Goal: Transaction & Acquisition: Purchase product/service

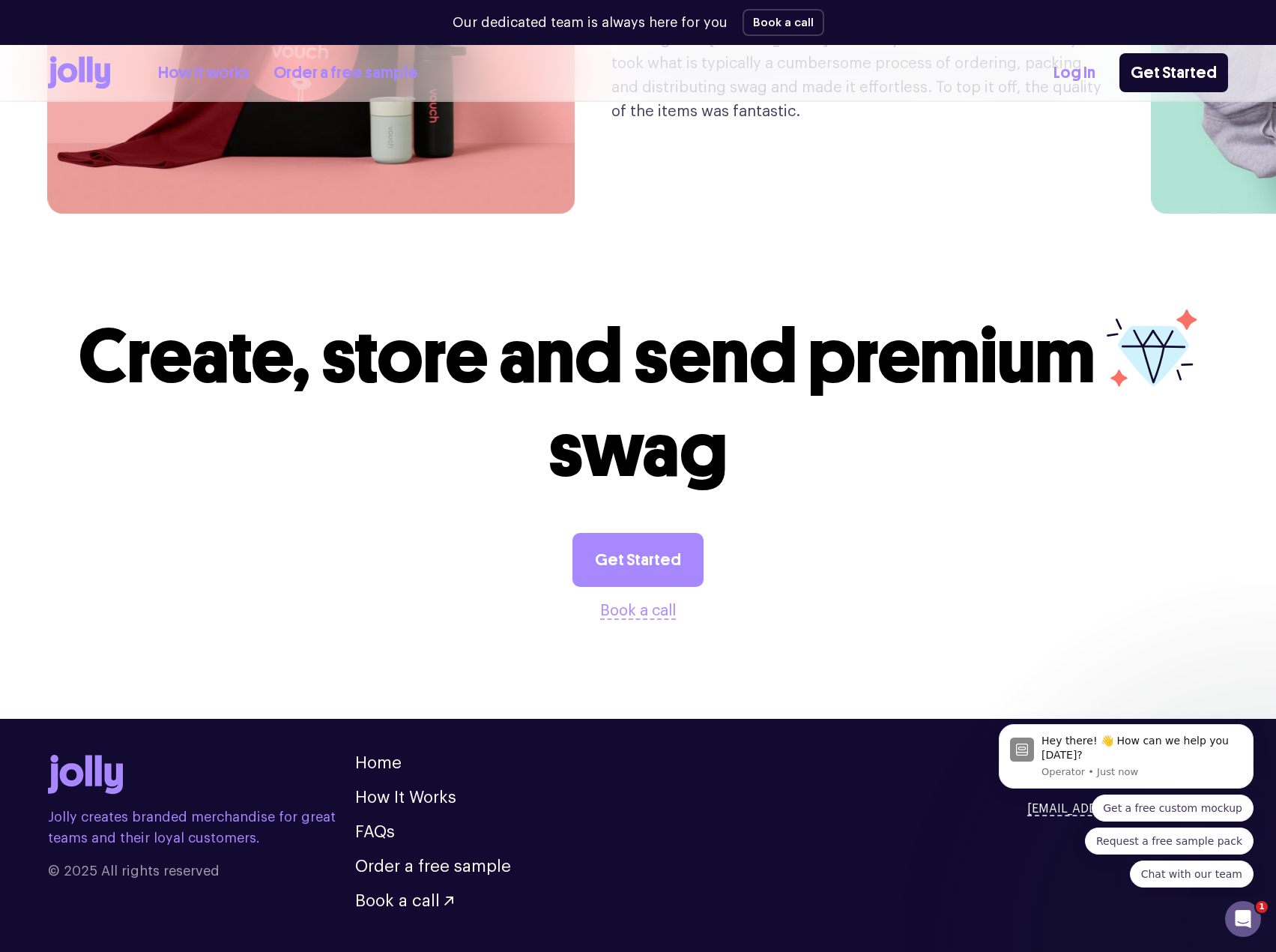
scroll to position [3908, 0]
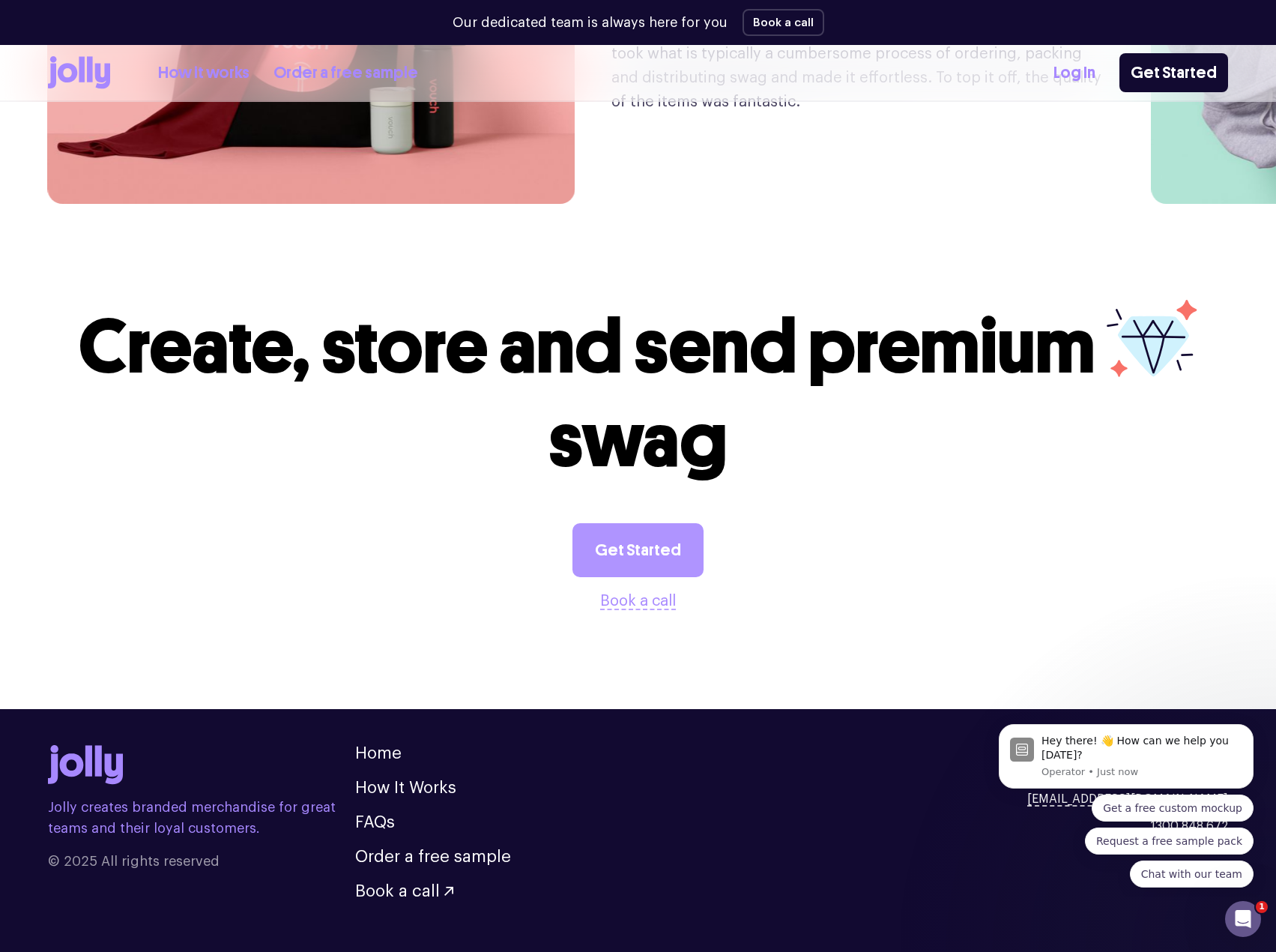
click at [613, 524] on link "Get Started" at bounding box center [638, 550] width 131 height 54
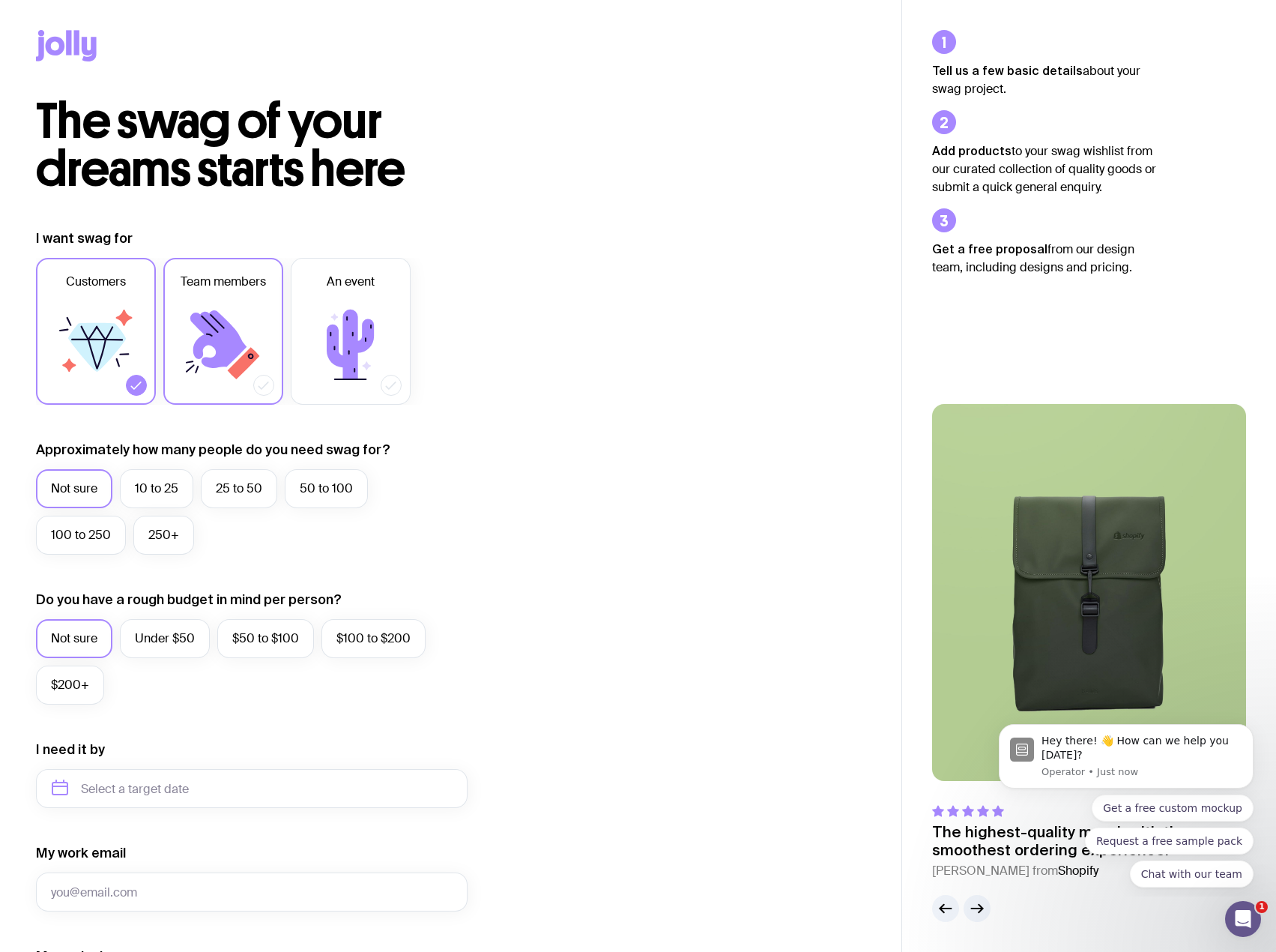
click at [221, 365] on icon at bounding box center [219, 338] width 57 height 57
click at [0, 0] on input "Team members" at bounding box center [0, 0] width 0 height 0
click at [156, 376] on div "Customers Team members An event" at bounding box center [252, 332] width 432 height 147
click at [144, 379] on div at bounding box center [137, 386] width 21 height 21
click at [0, 0] on input "Customers" at bounding box center [0, 0] width 0 height 0
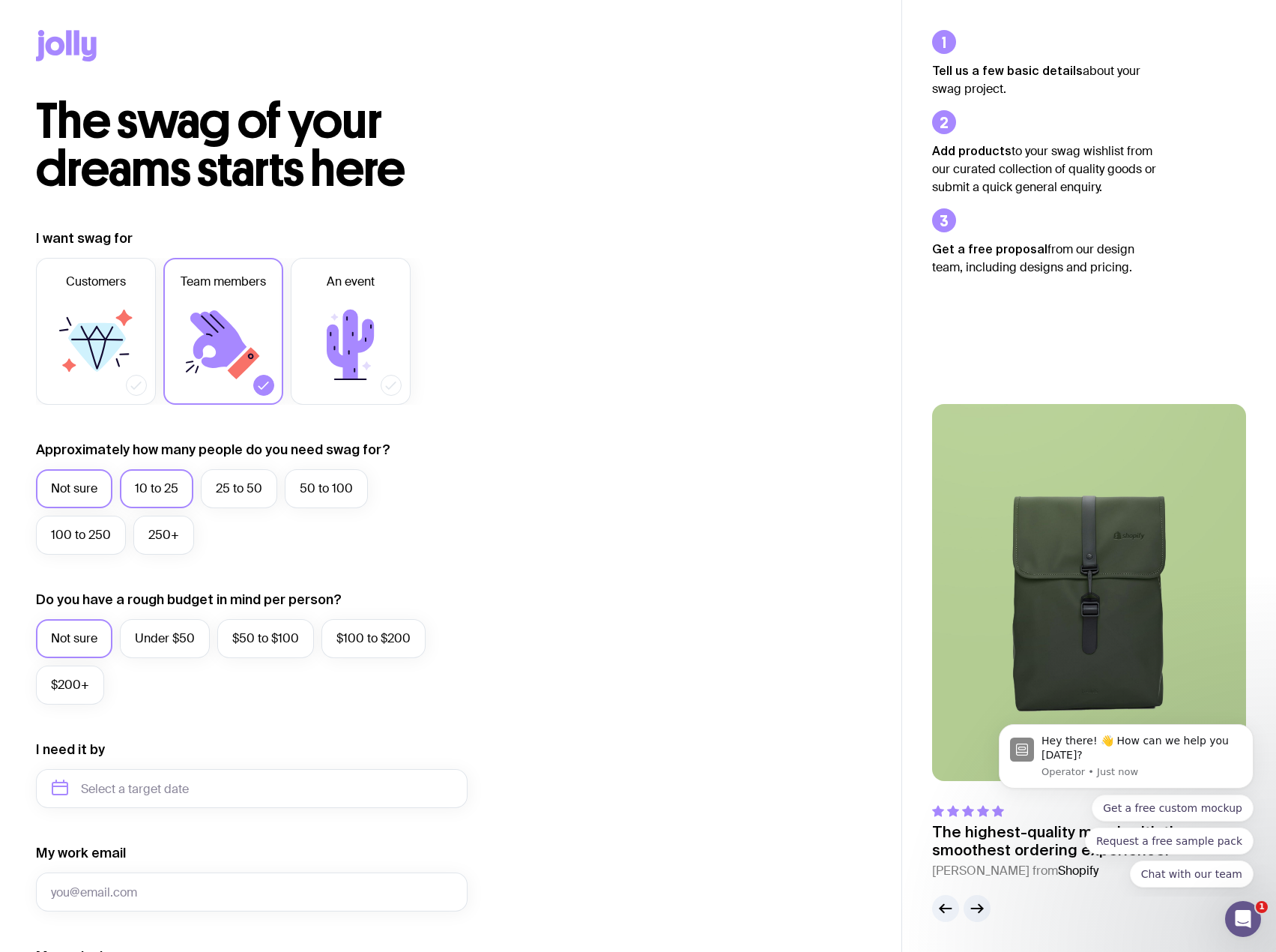
click at [175, 484] on label "10 to 25" at bounding box center [156, 488] width 74 height 39
click at [0, 0] on input "10 to 25" at bounding box center [0, 0] width 0 height 0
click at [242, 484] on label "25 to 50" at bounding box center [238, 488] width 76 height 39
click at [0, 0] on input "25 to 50" at bounding box center [0, 0] width 0 height 0
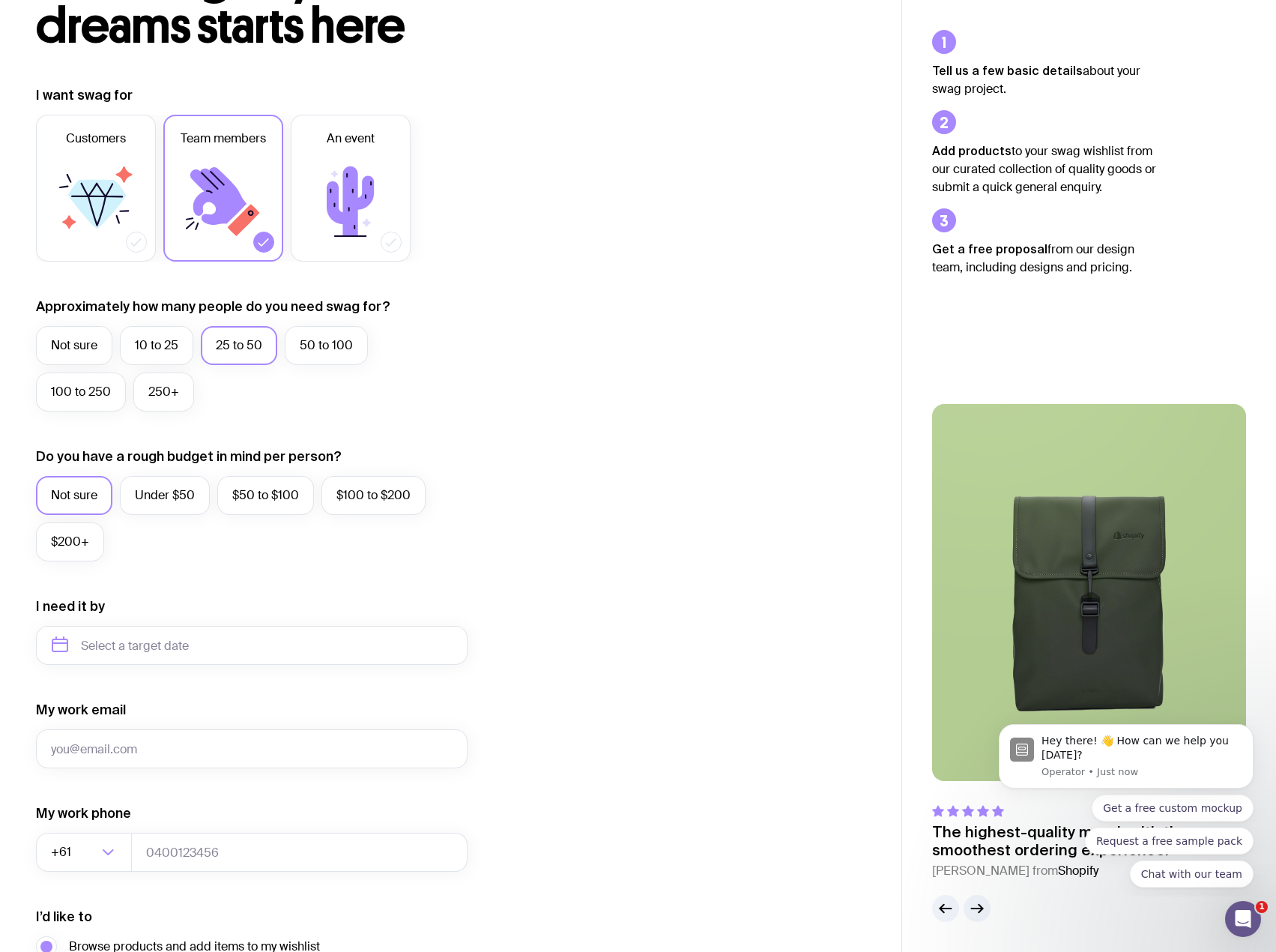
scroll to position [150, 0]
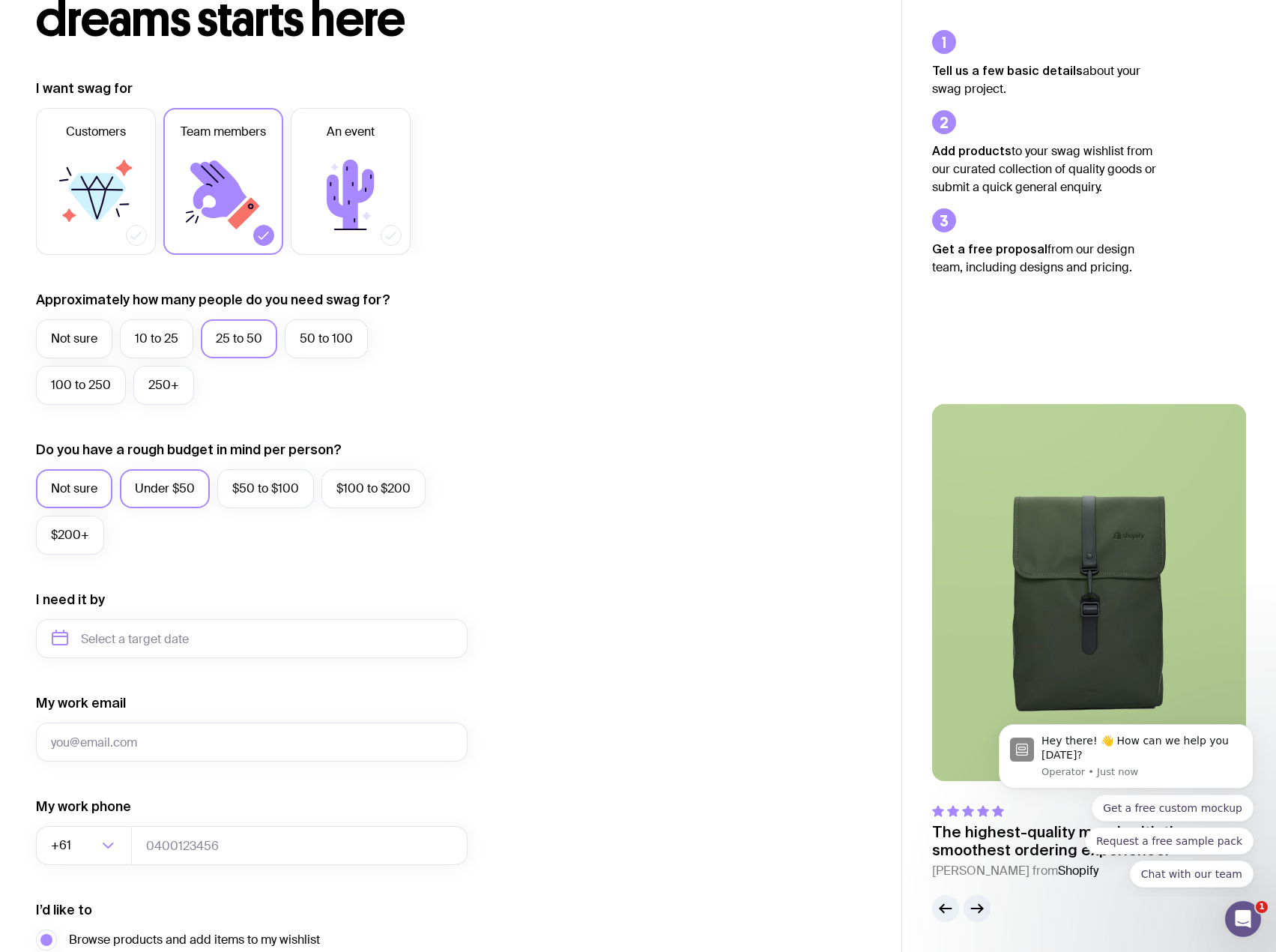
click at [188, 493] on label "Under $50" at bounding box center [164, 488] width 90 height 39
click at [0, 0] on input "Under $50" at bounding box center [0, 0] width 0 height 0
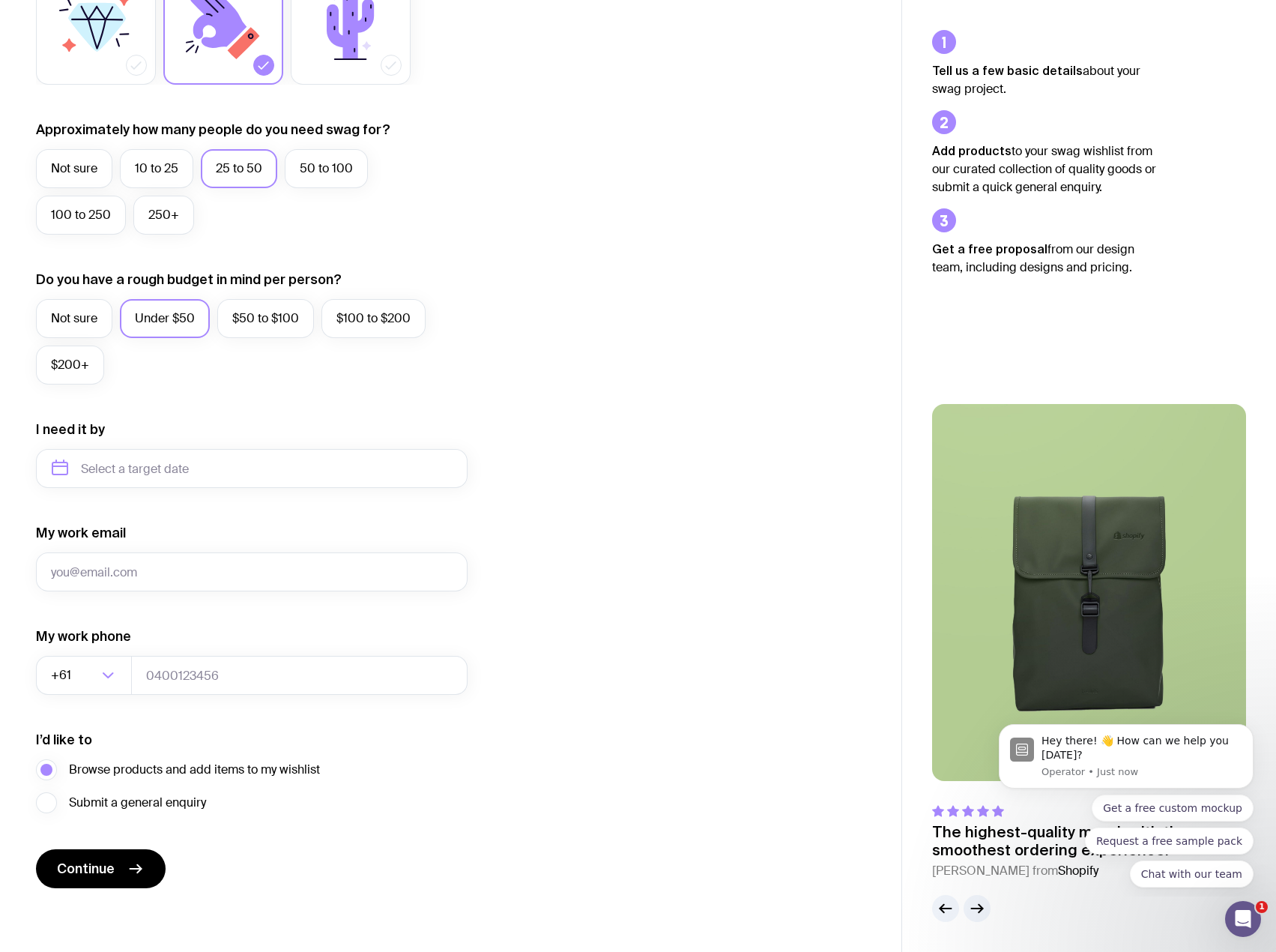
scroll to position [322, 0]
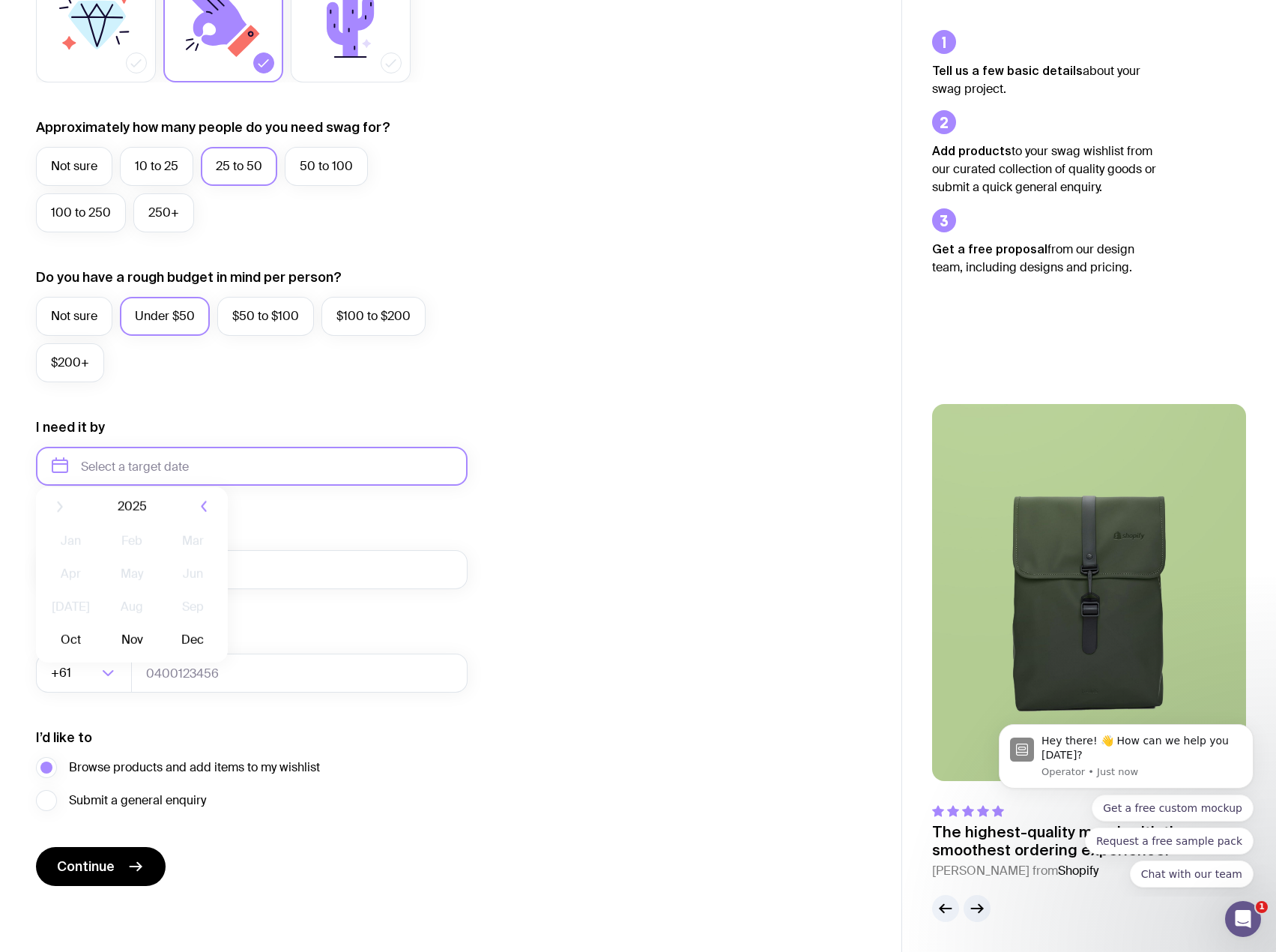
click at [172, 464] on input "text" at bounding box center [252, 466] width 432 height 39
click at [60, 650] on button "Oct" at bounding box center [71, 650] width 55 height 30
type input "October 2025"
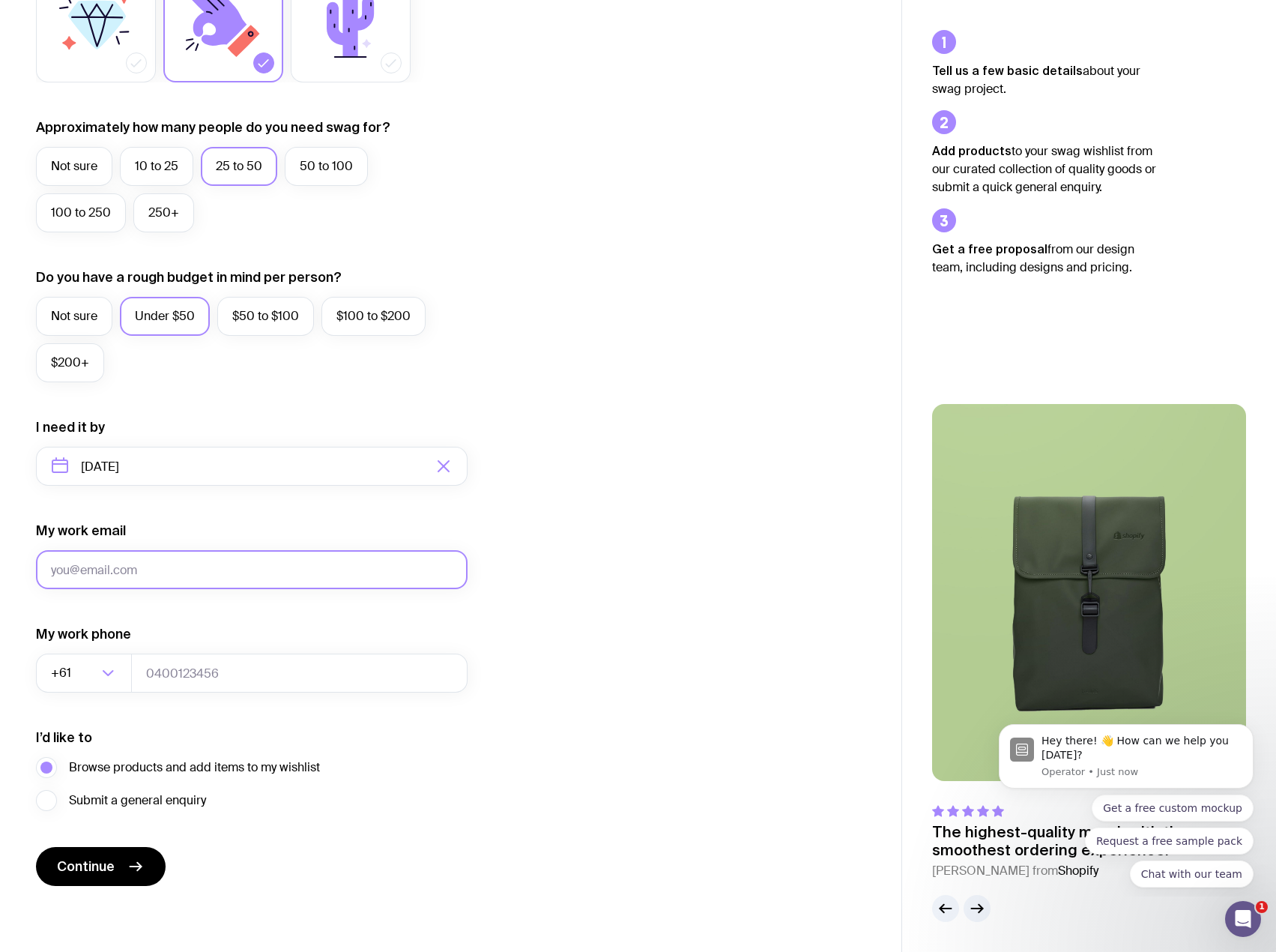
click at [166, 561] on input "My work email" at bounding box center [252, 569] width 432 height 39
type input "lanyue@amazon.com"
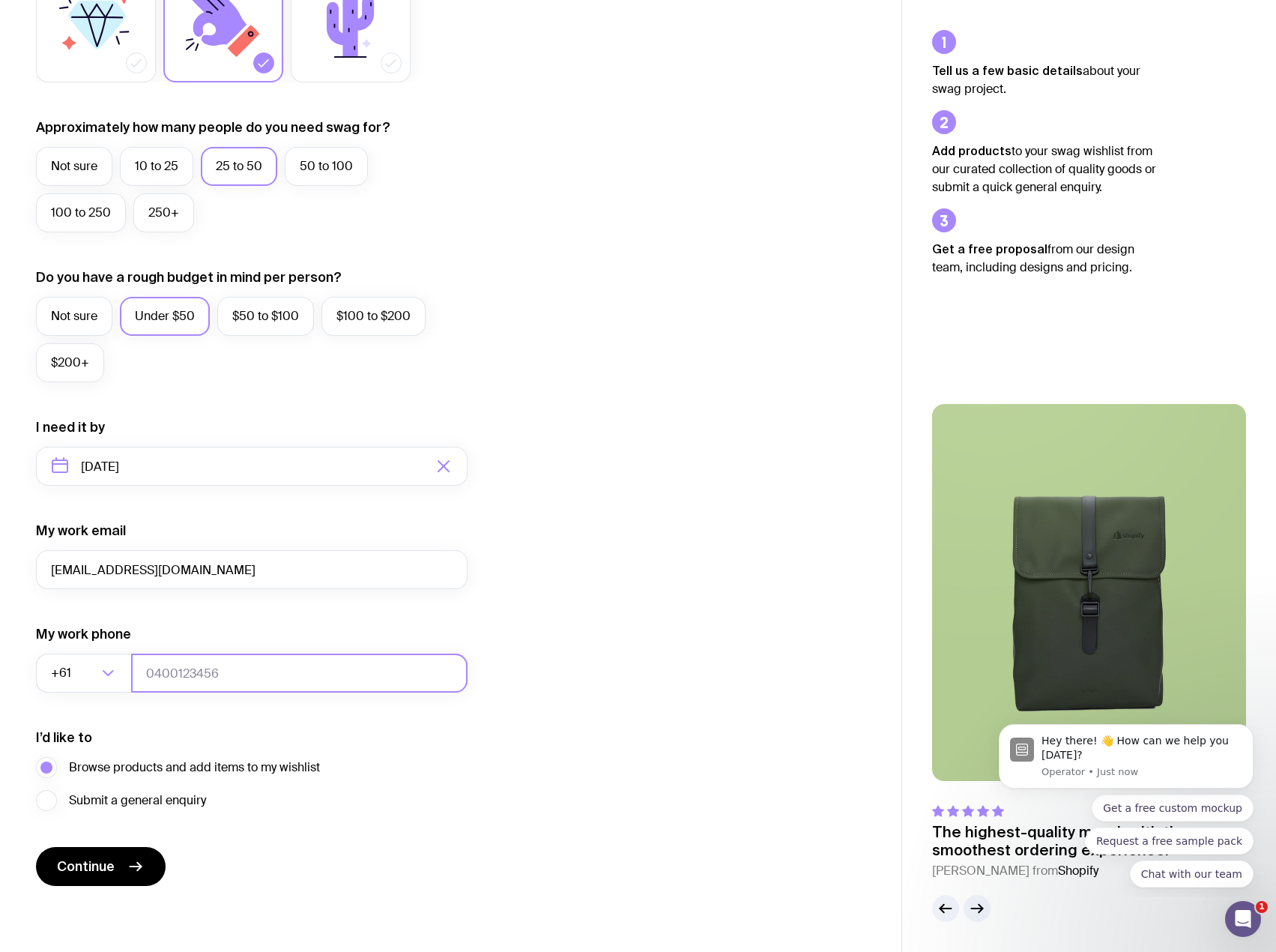
click at [144, 687] on input "tel" at bounding box center [299, 673] width 336 height 39
type input "0451180928"
click at [115, 853] on button "Continue" at bounding box center [101, 866] width 130 height 39
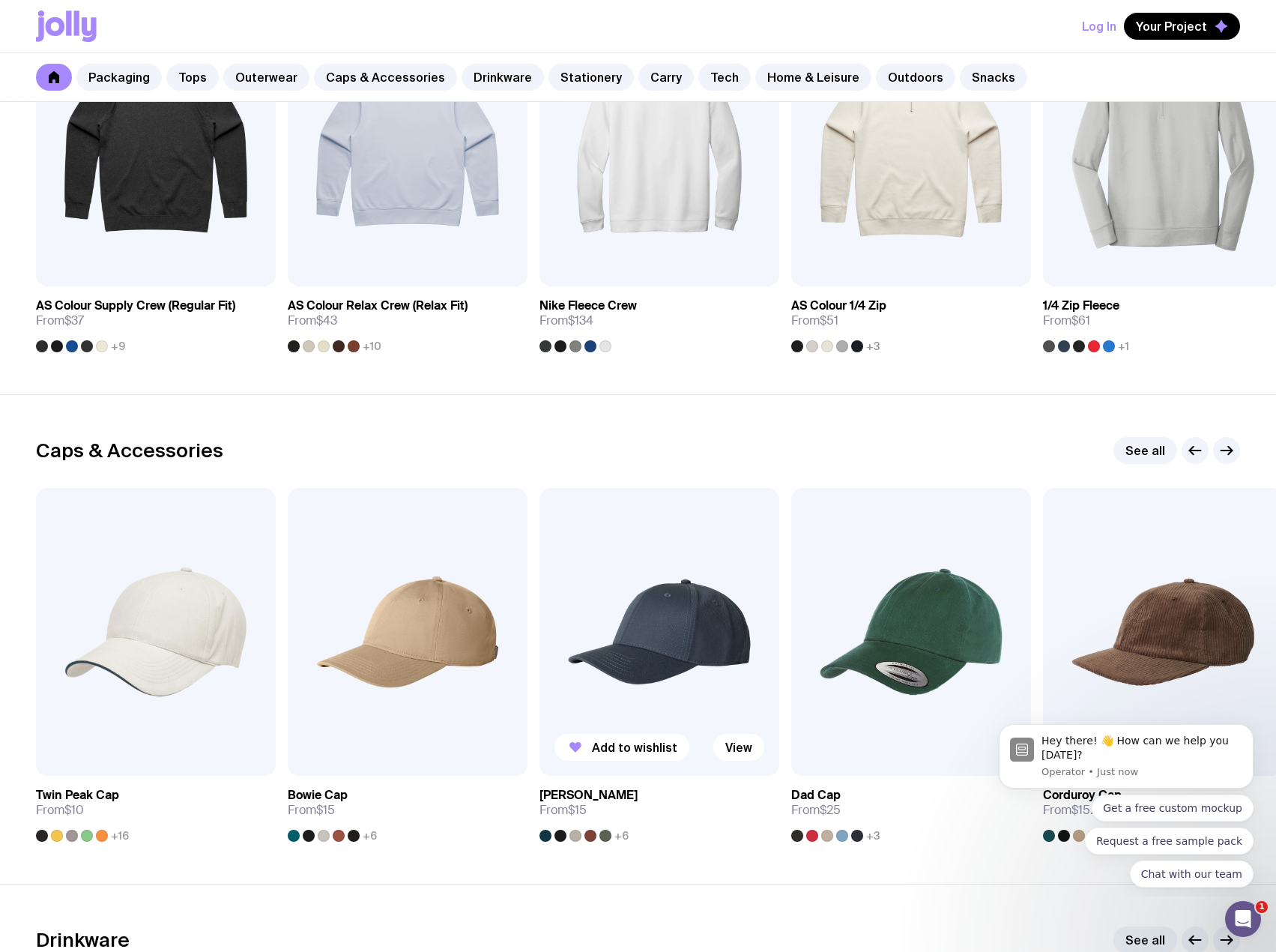
scroll to position [1006, 0]
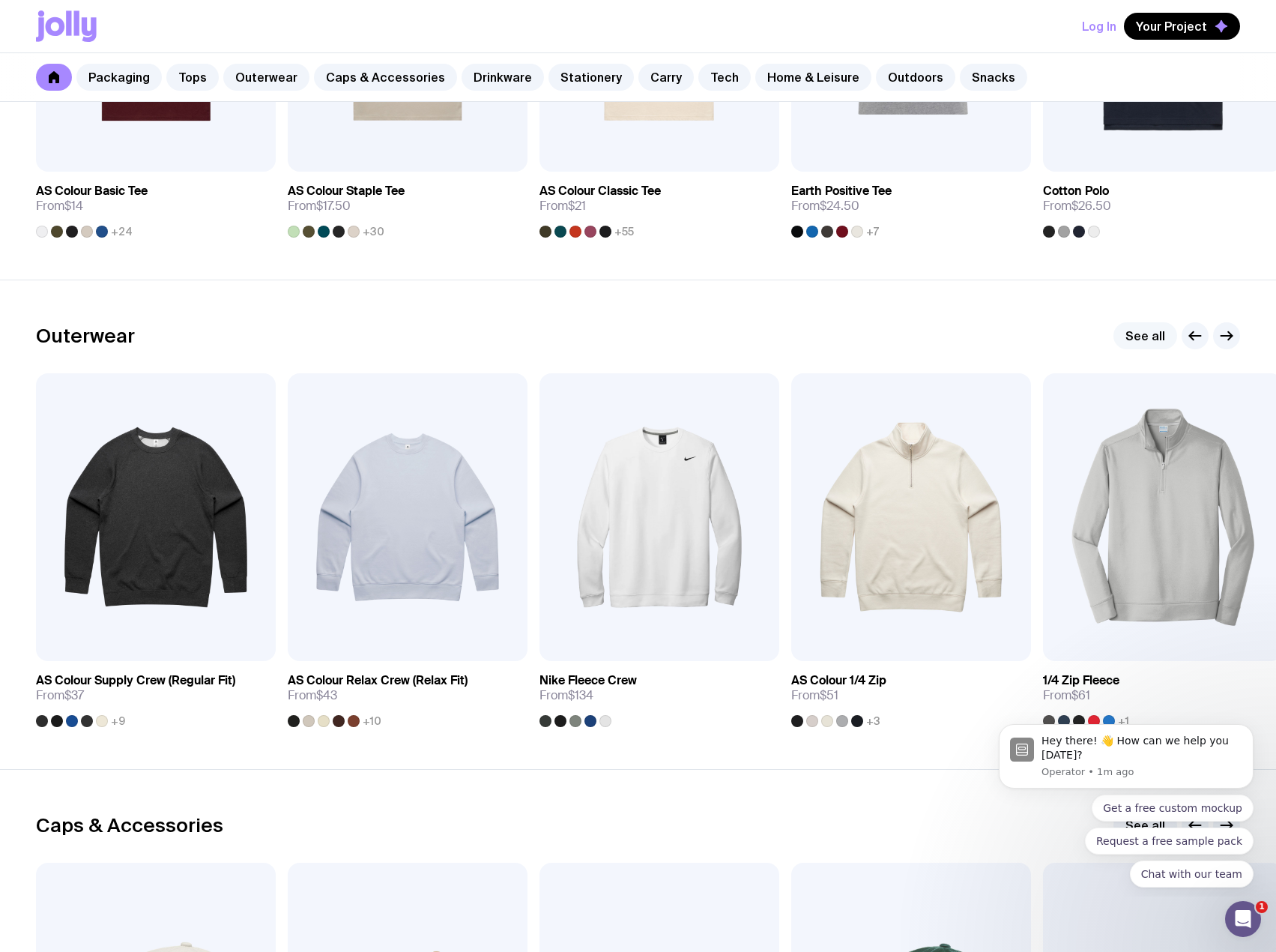
click at [1163, 339] on link "See all" at bounding box center [1146, 336] width 64 height 27
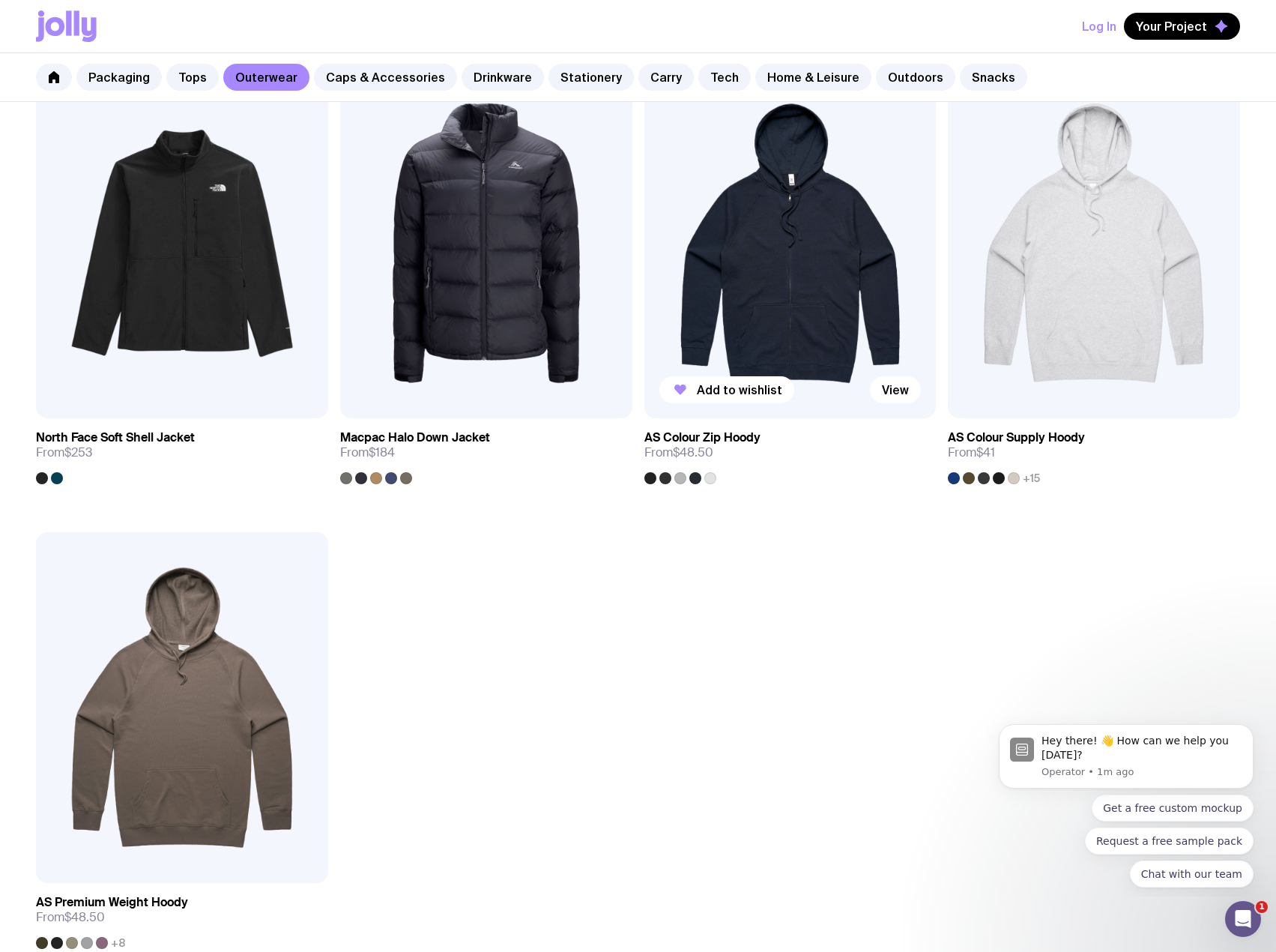
scroll to position [2024, 0]
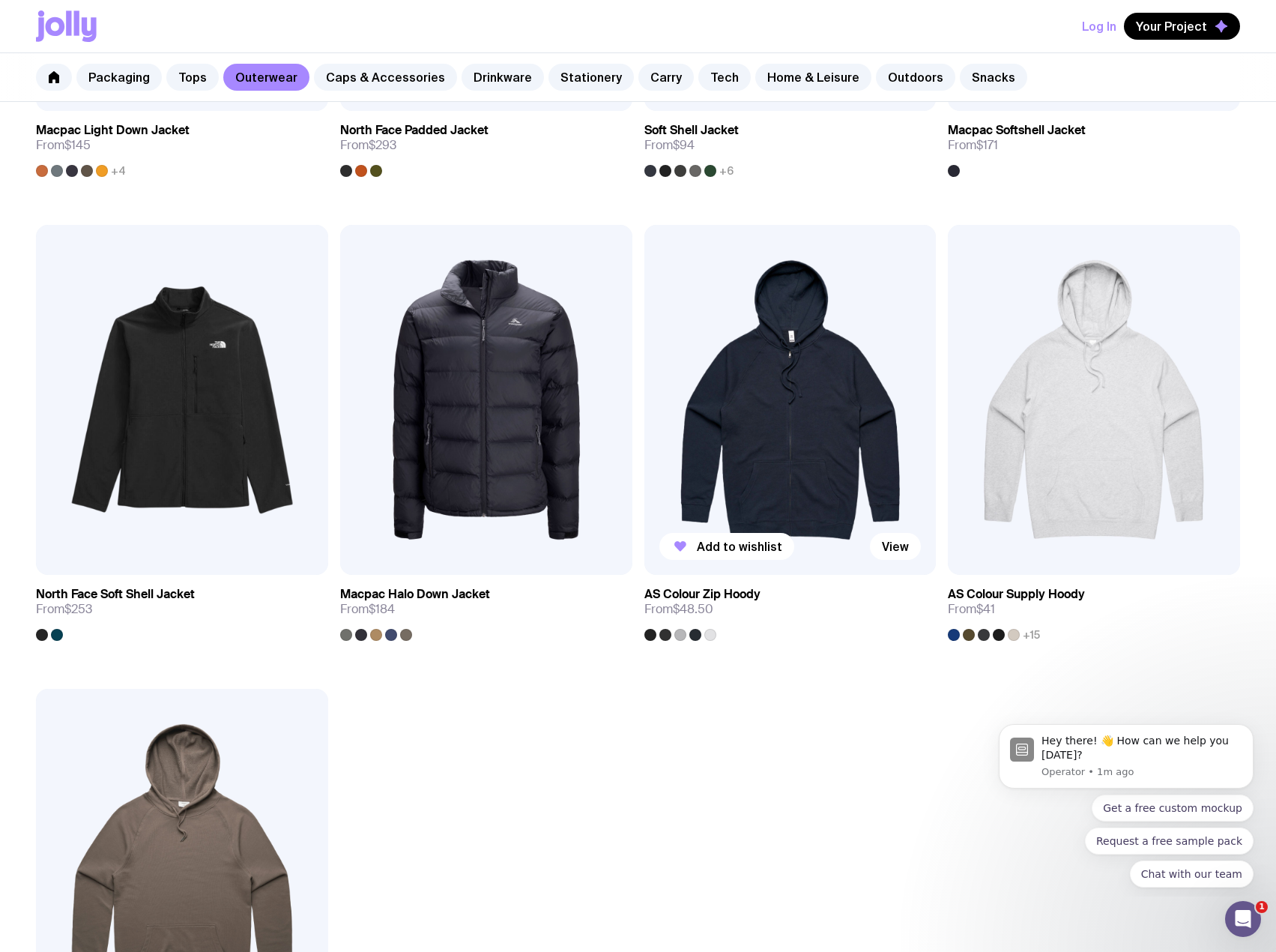
click at [809, 383] on img at bounding box center [791, 401] width 292 height 351
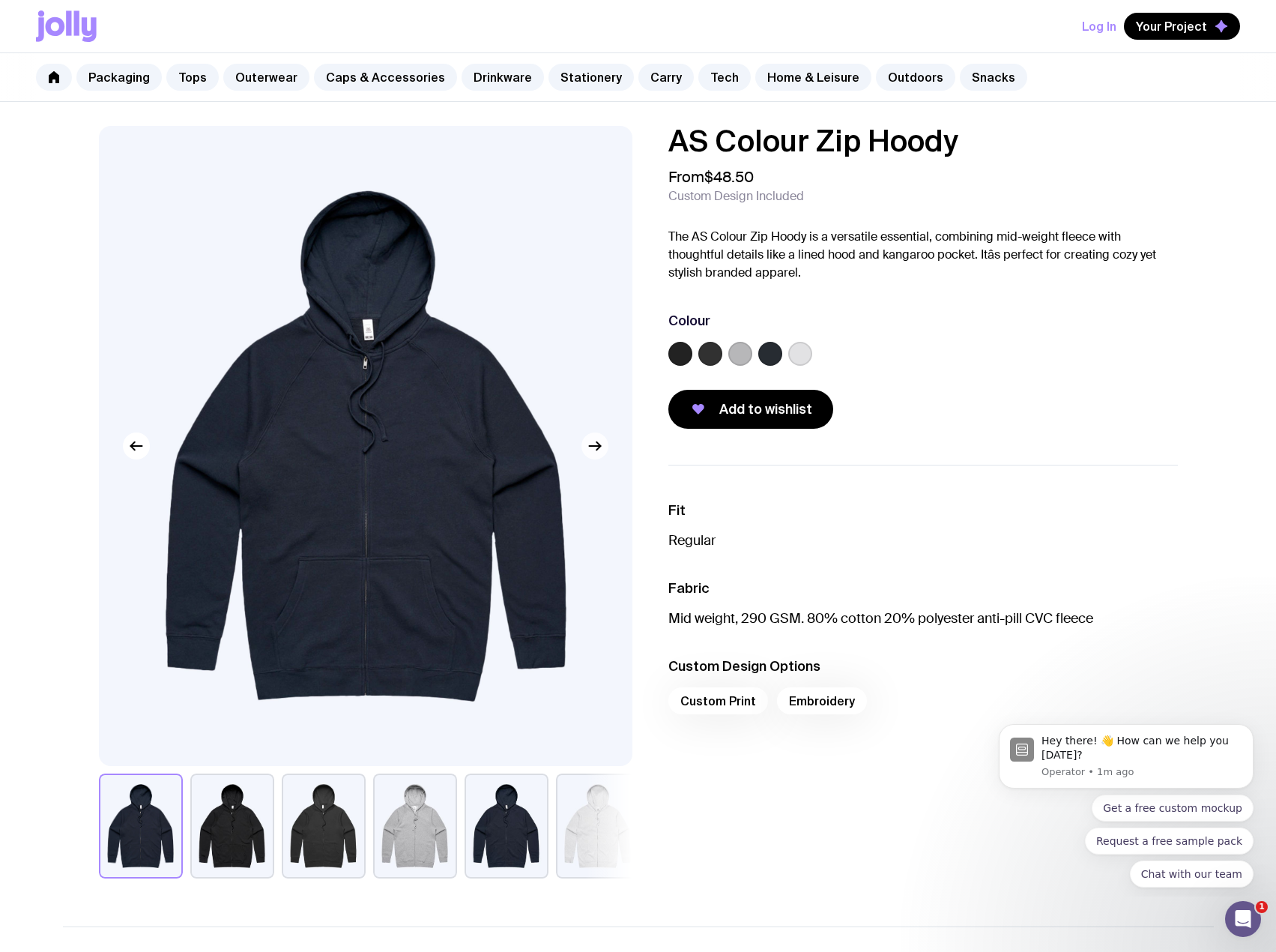
click at [595, 445] on icon "button" at bounding box center [595, 446] width 18 height 18
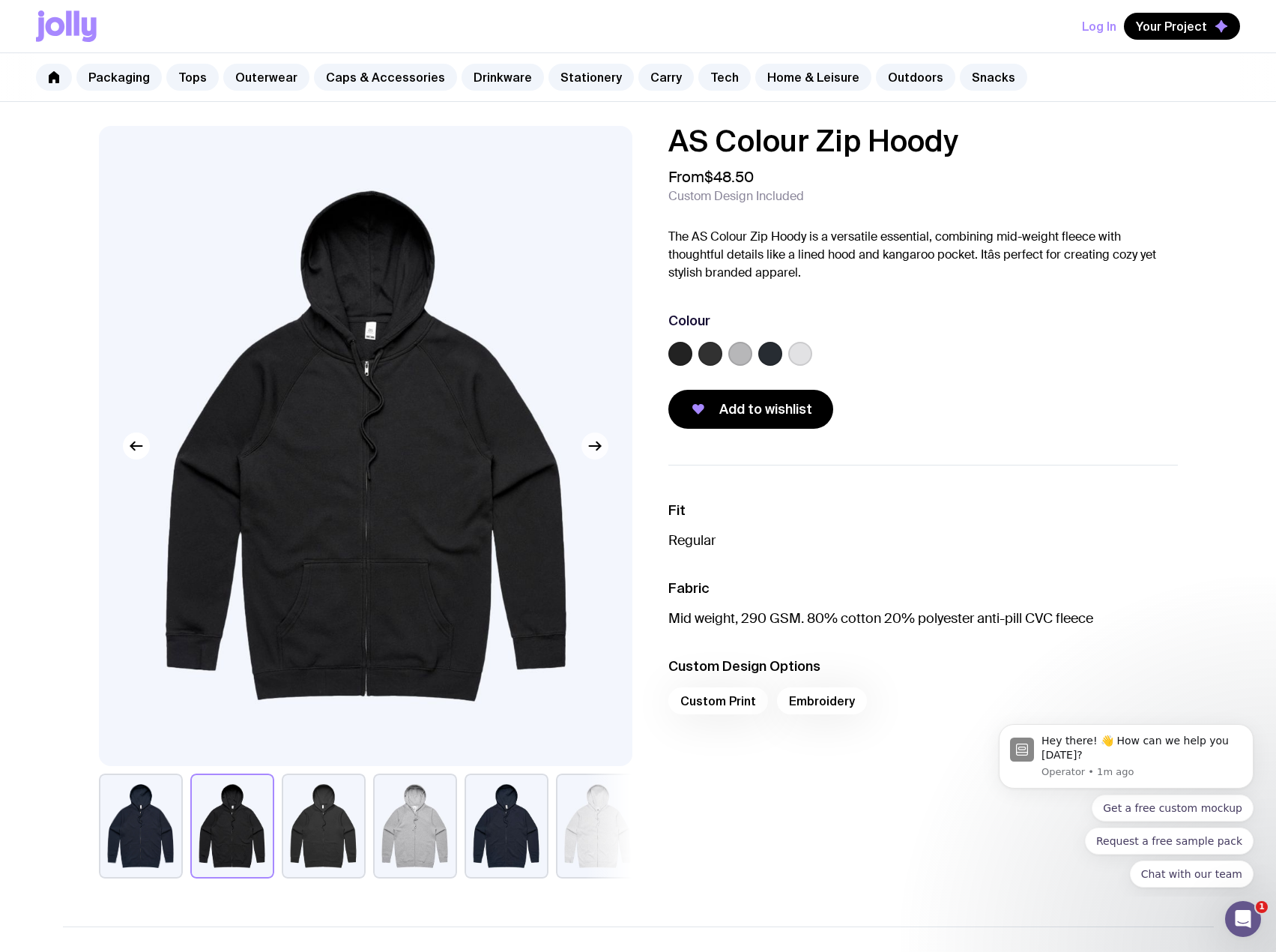
click at [595, 445] on icon "button" at bounding box center [595, 446] width 18 height 18
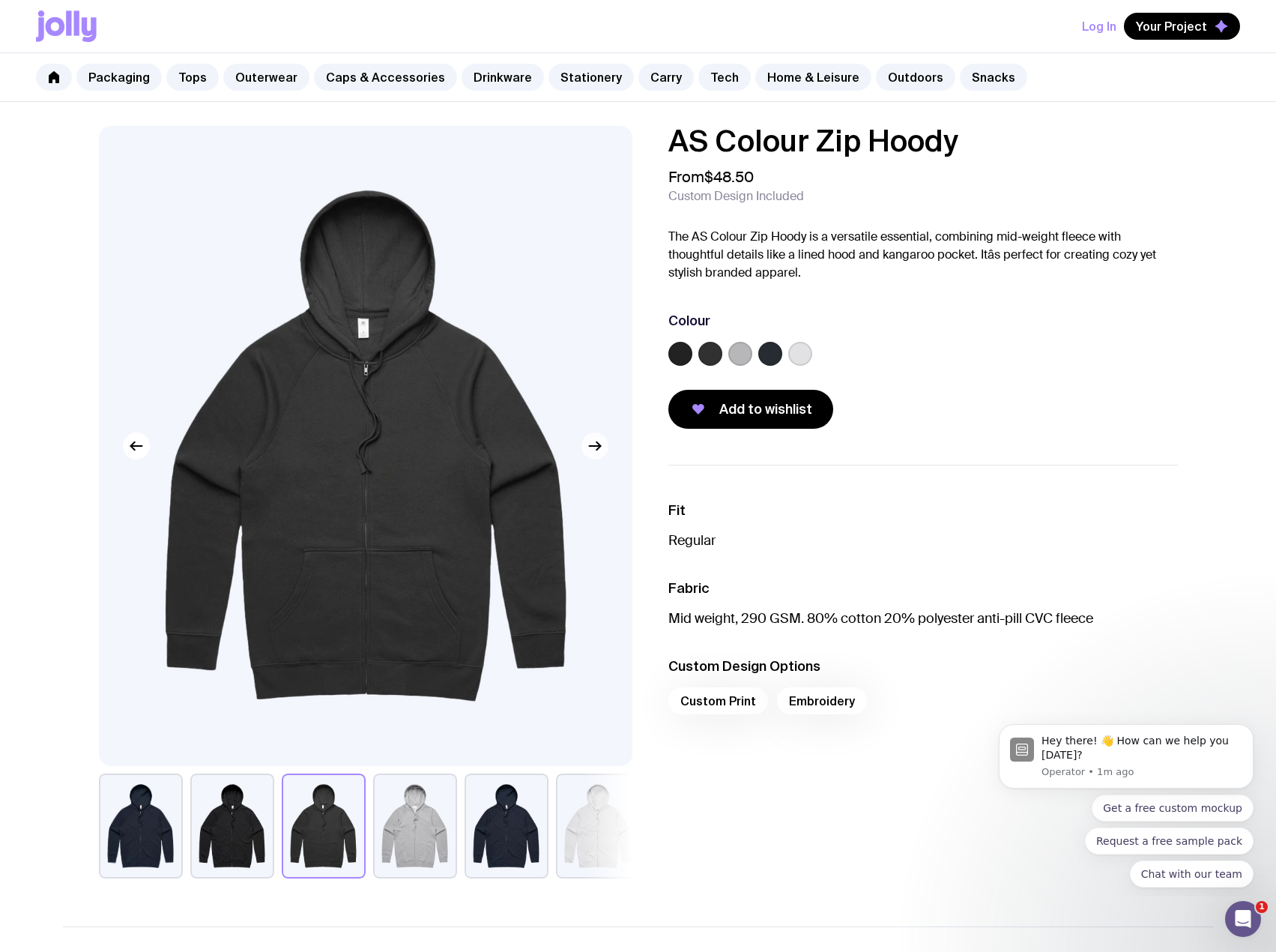
click at [595, 445] on icon "button" at bounding box center [595, 446] width 18 height 18
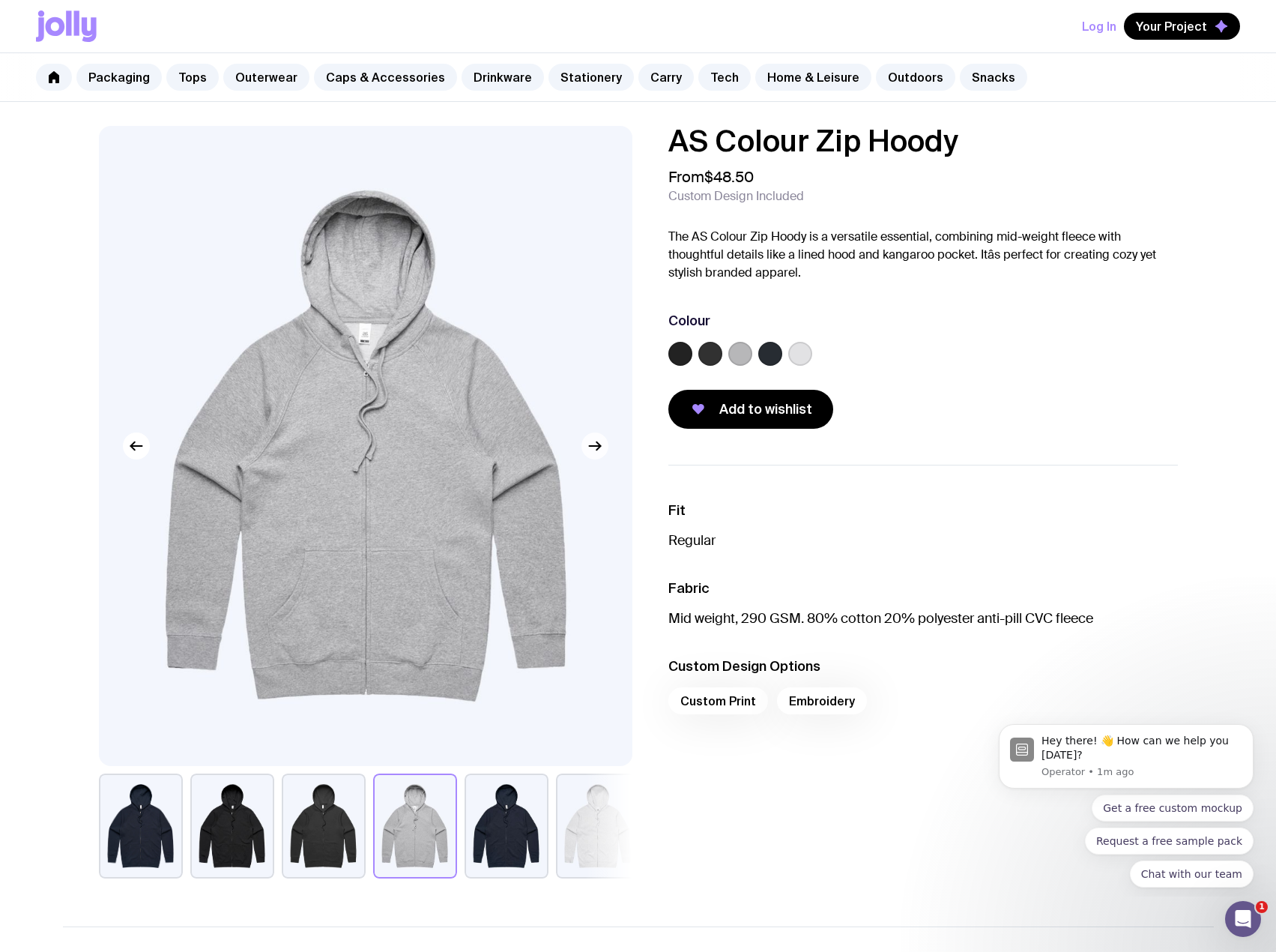
click at [595, 445] on icon "button" at bounding box center [595, 446] width 18 height 18
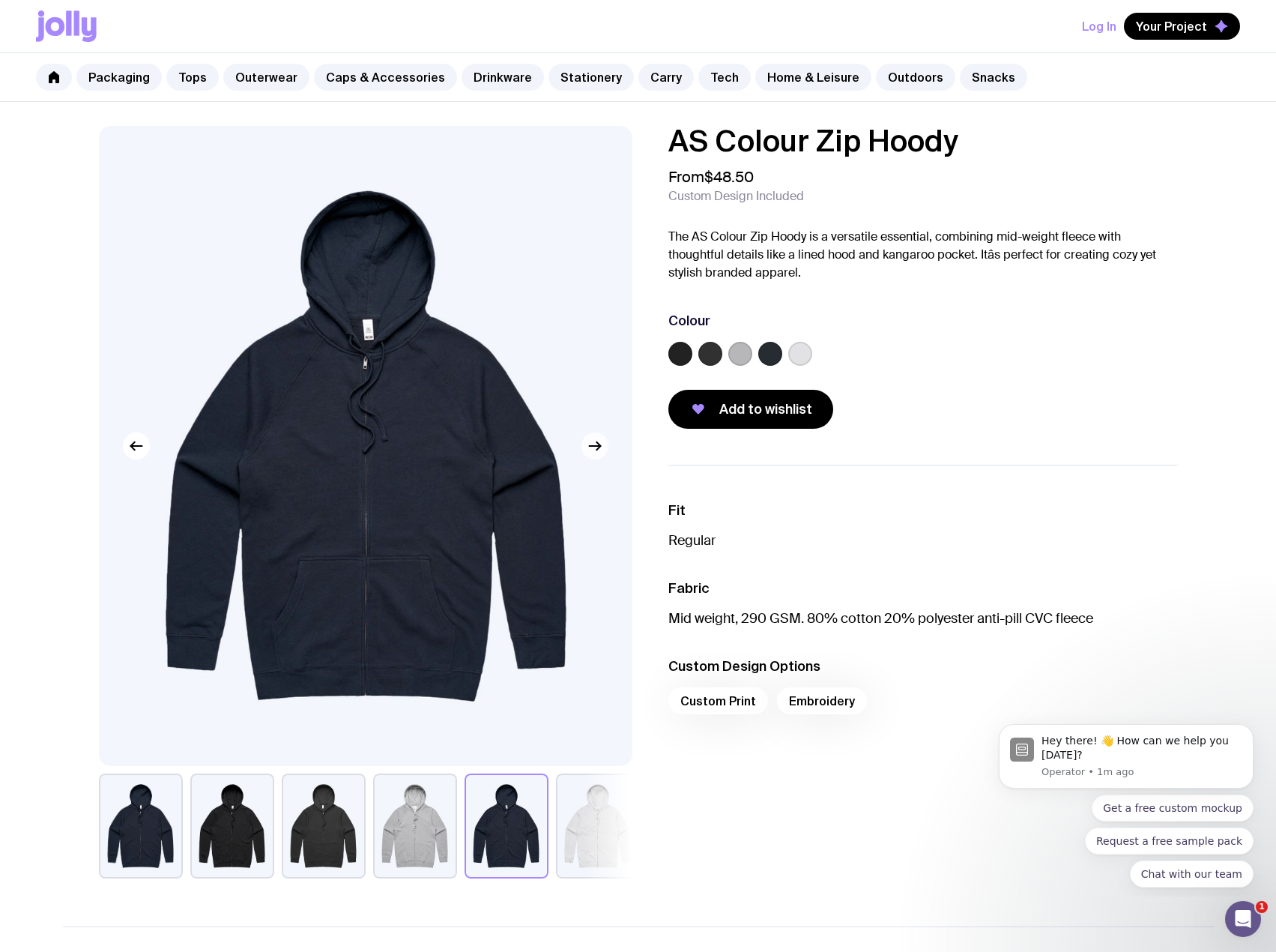
click at [598, 443] on icon "button" at bounding box center [598, 446] width 4 height 8
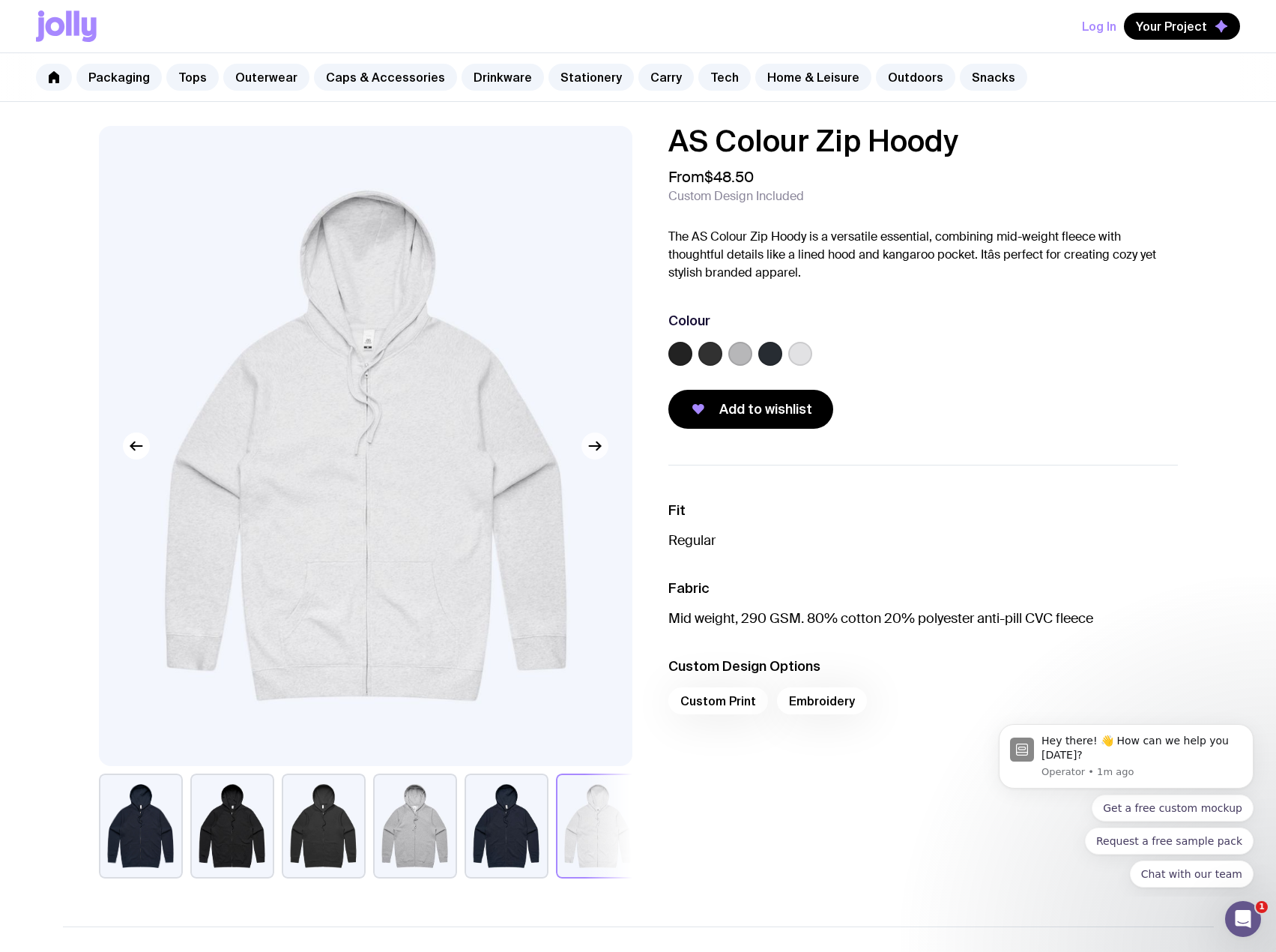
click at [598, 443] on icon "button" at bounding box center [598, 446] width 4 height 8
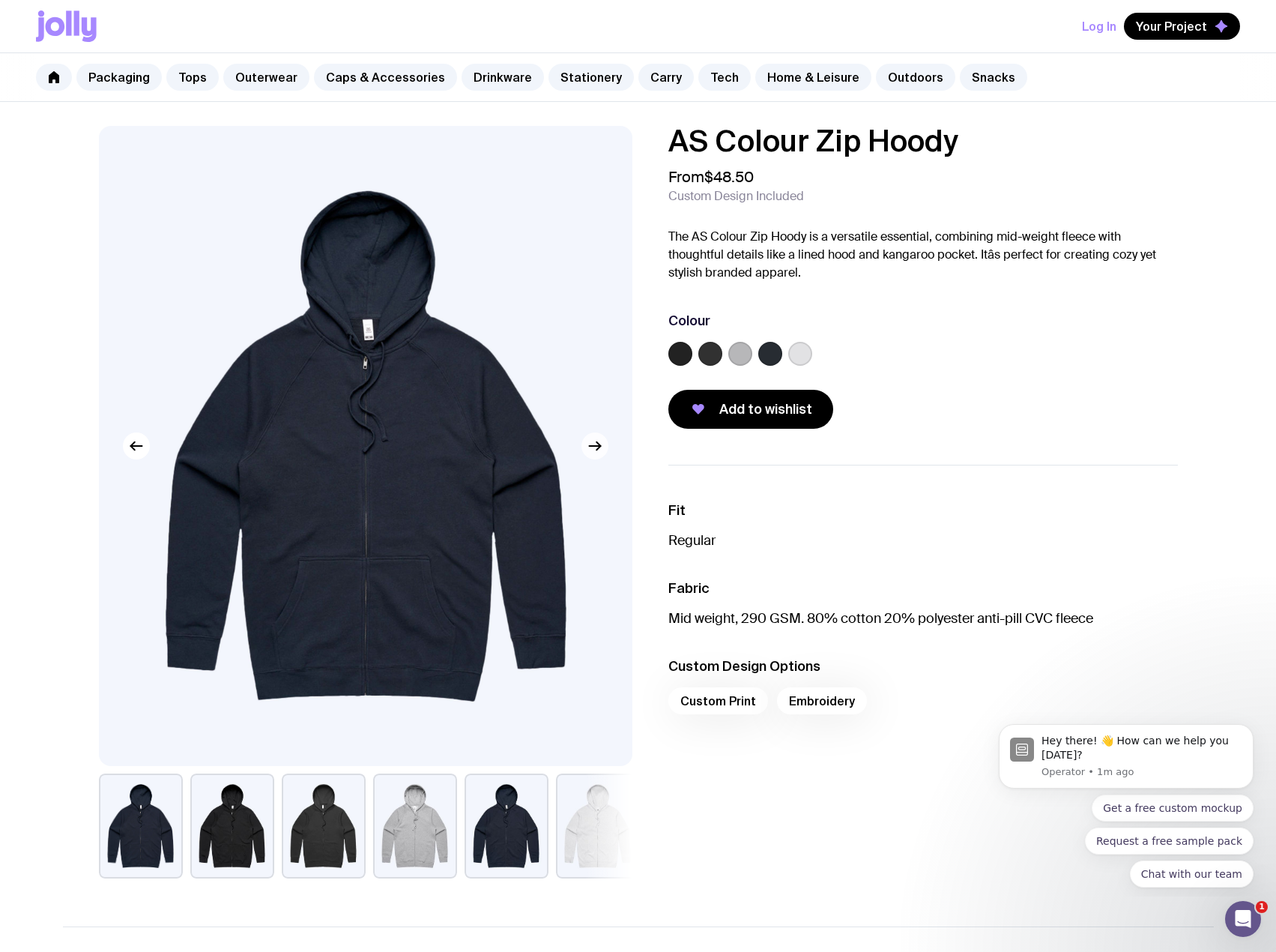
click at [598, 443] on icon "button" at bounding box center [598, 446] width 4 height 8
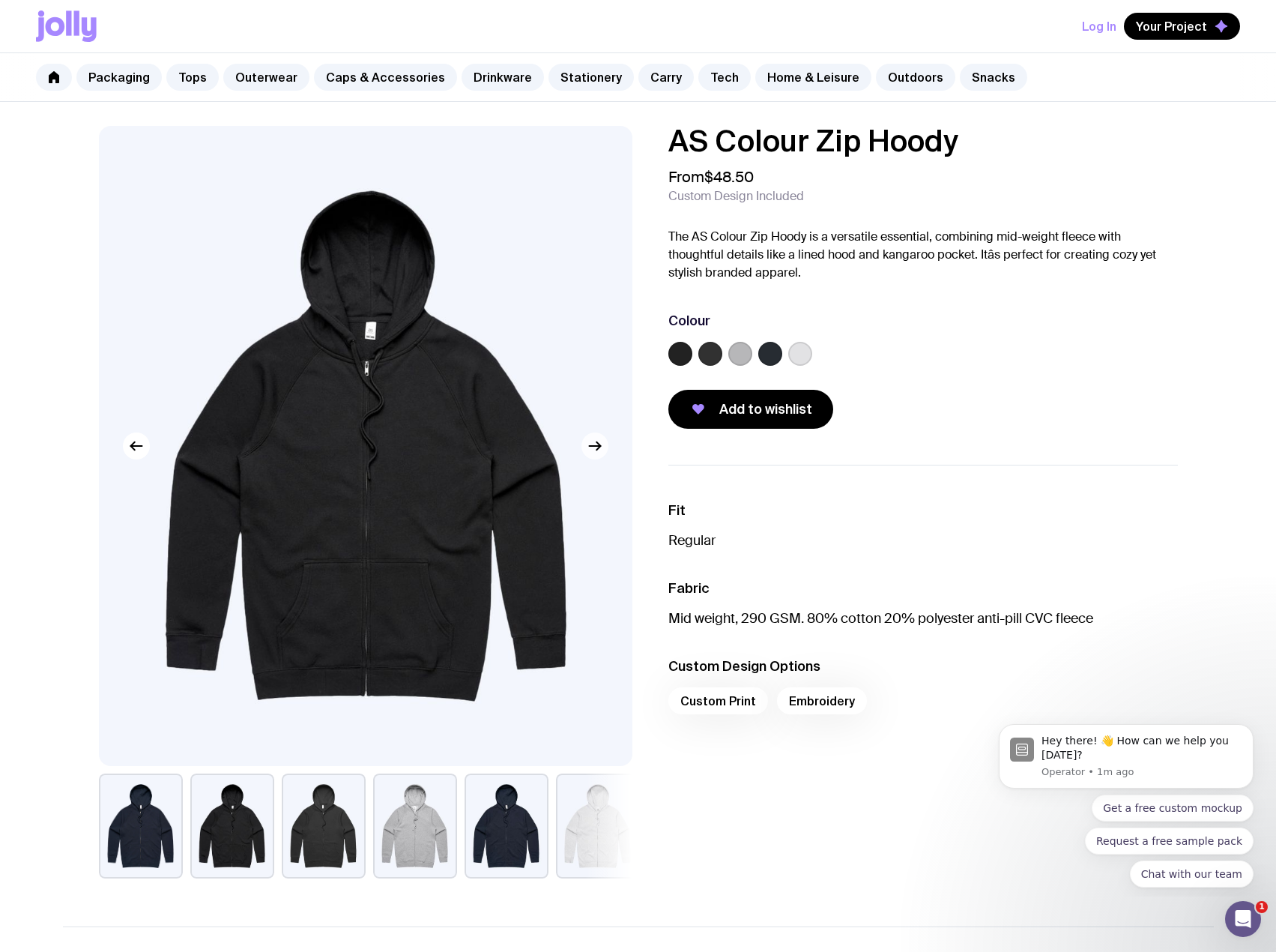
click at [598, 443] on icon "button" at bounding box center [598, 446] width 4 height 8
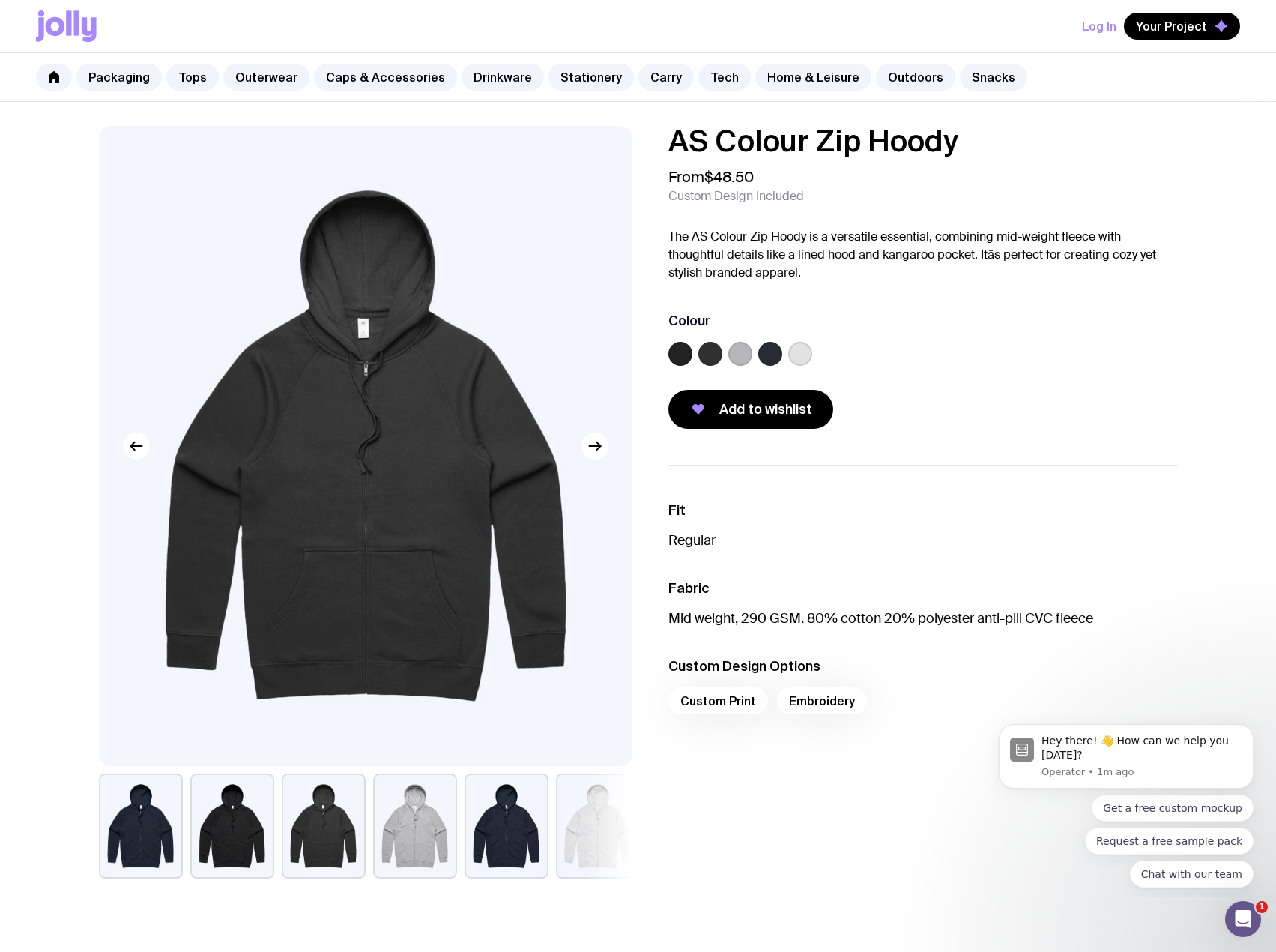
click at [118, 446] on img at bounding box center [366, 446] width 533 height 640
click at [123, 455] on img at bounding box center [366, 446] width 533 height 640
click at [138, 451] on icon "button" at bounding box center [136, 446] width 18 height 18
